Goal: Navigation & Orientation: Find specific page/section

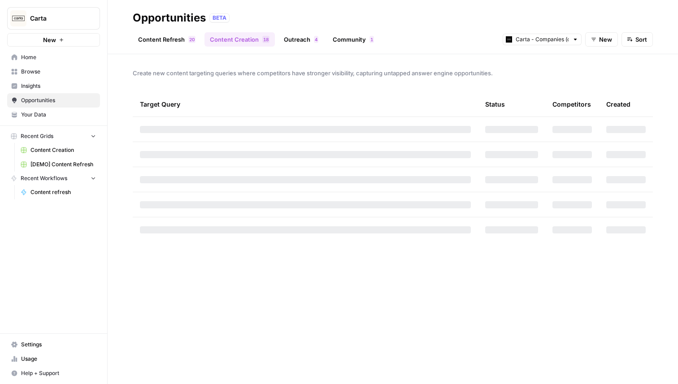
click at [304, 39] on link "Outreach 4" at bounding box center [301, 39] width 45 height 14
click at [340, 39] on link "Community 1" at bounding box center [354, 39] width 52 height 14
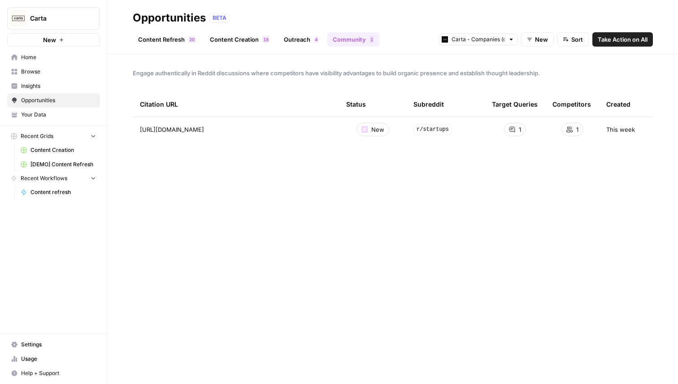
click at [258, 40] on link "Content Creation 8 1" at bounding box center [240, 39] width 70 height 14
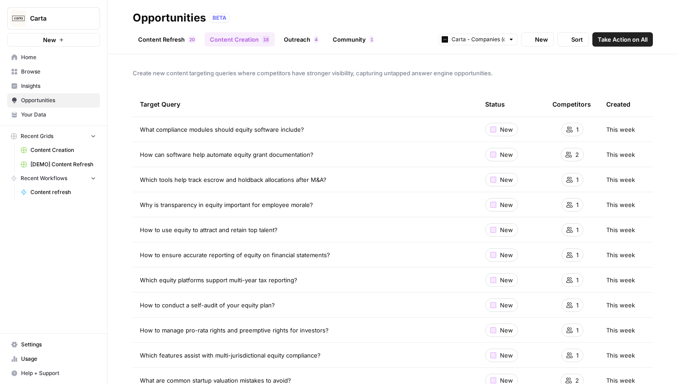
click at [308, 40] on link "Outreach 4" at bounding box center [301, 39] width 45 height 14
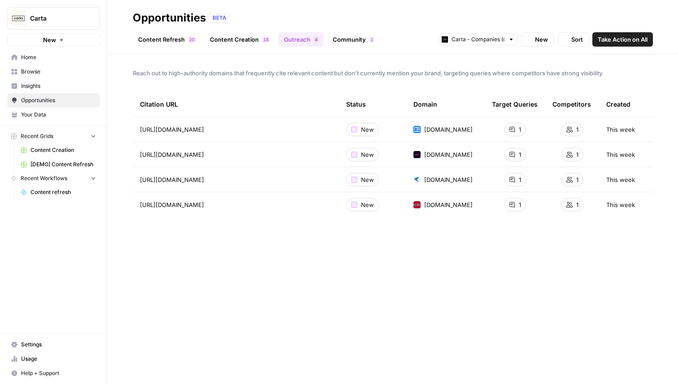
click at [360, 41] on link "Community 1" at bounding box center [354, 39] width 52 height 14
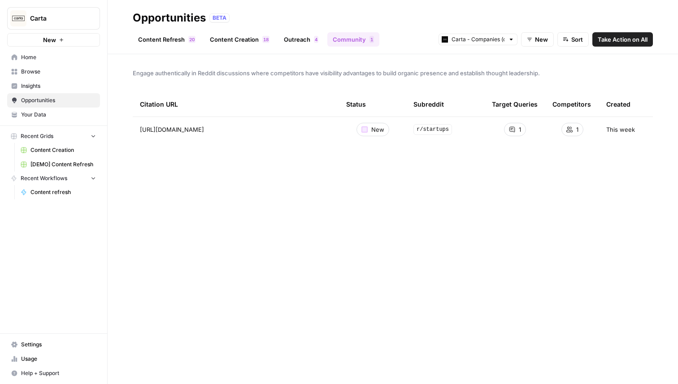
click at [269, 48] on header "Opportunities BETA Content Refresh 0 2 Content Creation 8 1 Outreach 4 Communit…" at bounding box center [393, 27] width 571 height 54
click at [241, 41] on link "Content Creation 8 1" at bounding box center [240, 39] width 70 height 14
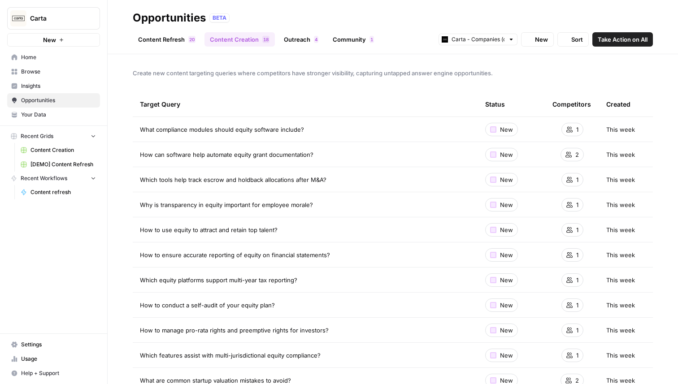
click at [183, 41] on link "Content Refresh 0 2" at bounding box center [167, 39] width 68 height 14
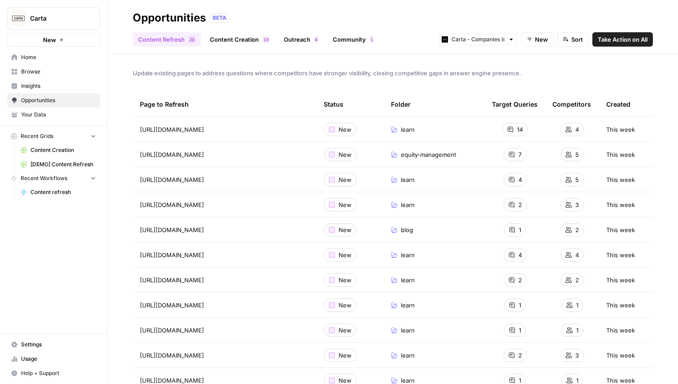
click at [257, 40] on link "Content Creation 8 1" at bounding box center [240, 39] width 70 height 14
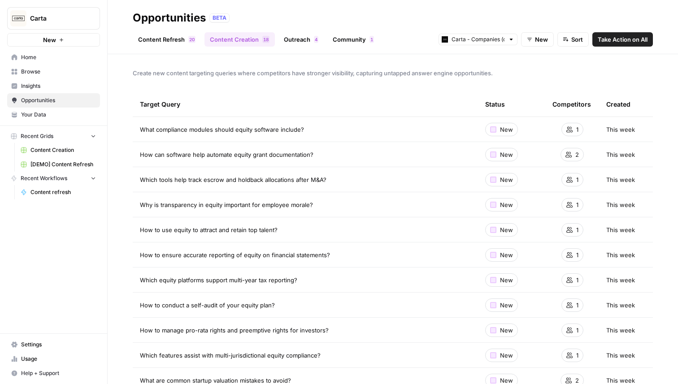
click at [284, 39] on link "Outreach 4" at bounding box center [301, 39] width 45 height 14
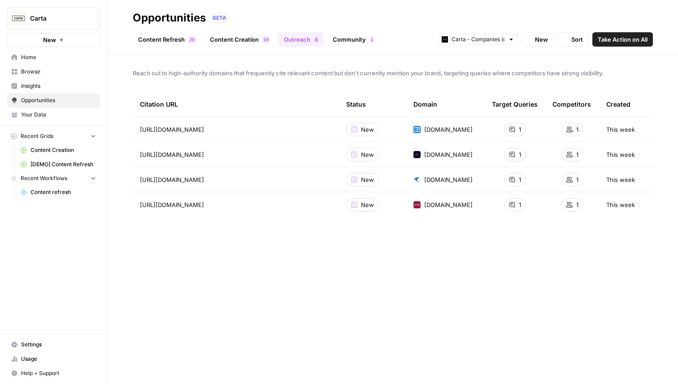
click at [341, 40] on link "Community 1" at bounding box center [354, 39] width 52 height 14
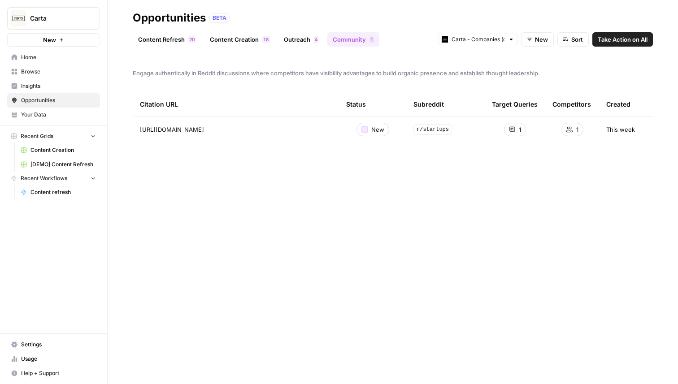
click at [177, 41] on link "Content Refresh 0 2" at bounding box center [167, 39] width 68 height 14
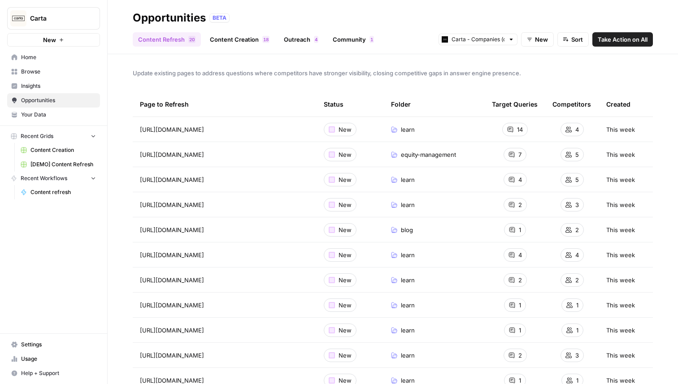
click at [41, 85] on span "Insights" at bounding box center [58, 86] width 75 height 8
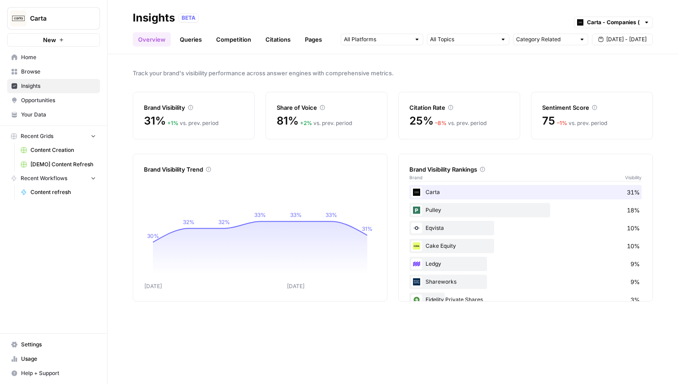
click at [275, 33] on link "Citations" at bounding box center [278, 39] width 36 height 14
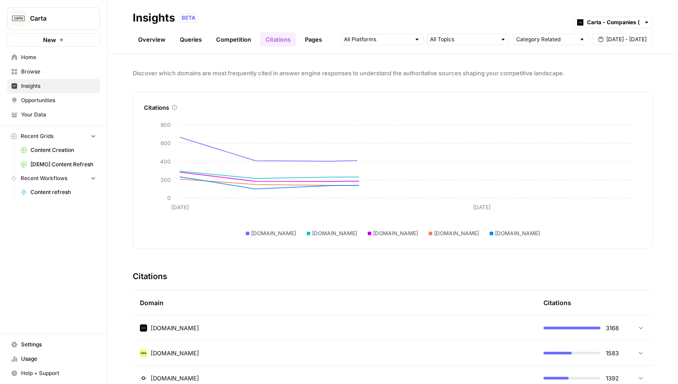
click at [314, 35] on link "Pages" at bounding box center [314, 39] width 28 height 14
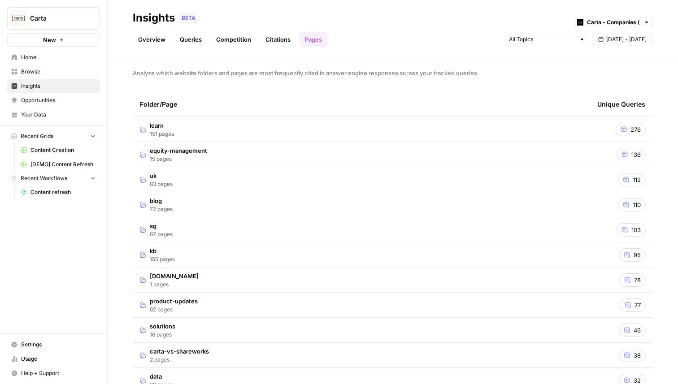
click at [234, 38] on link "Competition" at bounding box center [234, 39] width 46 height 14
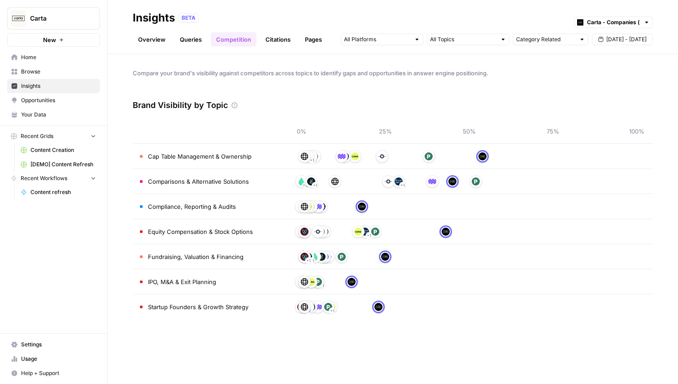
click at [179, 36] on link "Queries" at bounding box center [191, 39] width 33 height 14
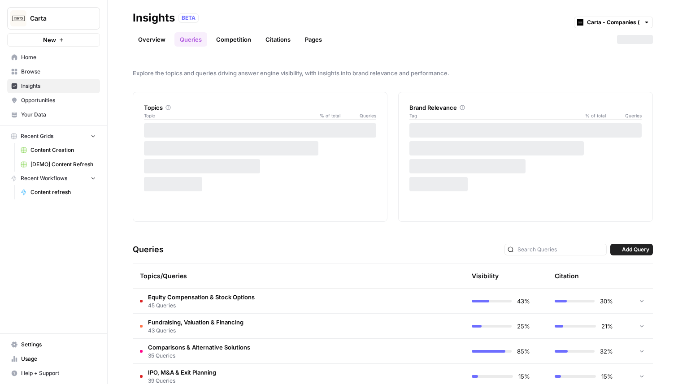
click at [146, 39] on link "Overview" at bounding box center [152, 39] width 38 height 14
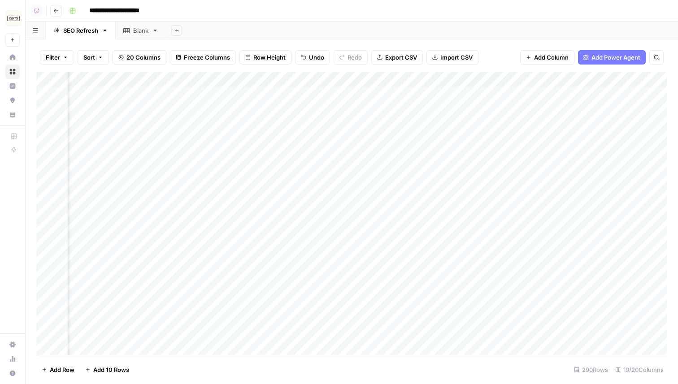
scroll to position [0, 1211]
